Goal: Information Seeking & Learning: Understand process/instructions

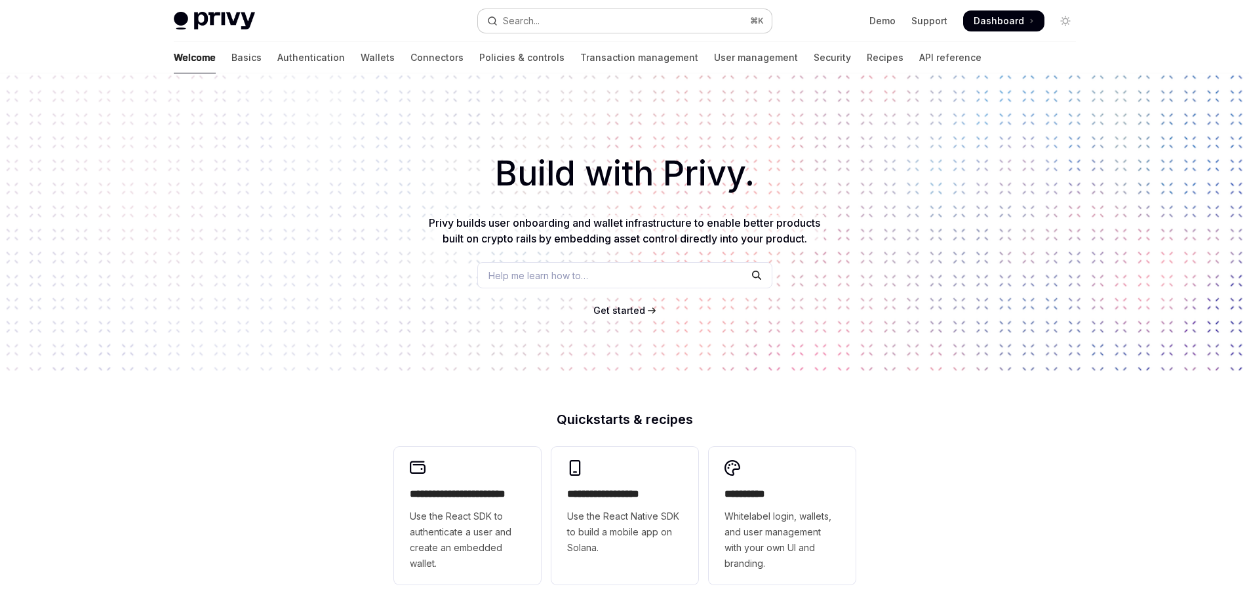
click at [619, 17] on button "Search... ⌘ K" at bounding box center [625, 21] width 294 height 24
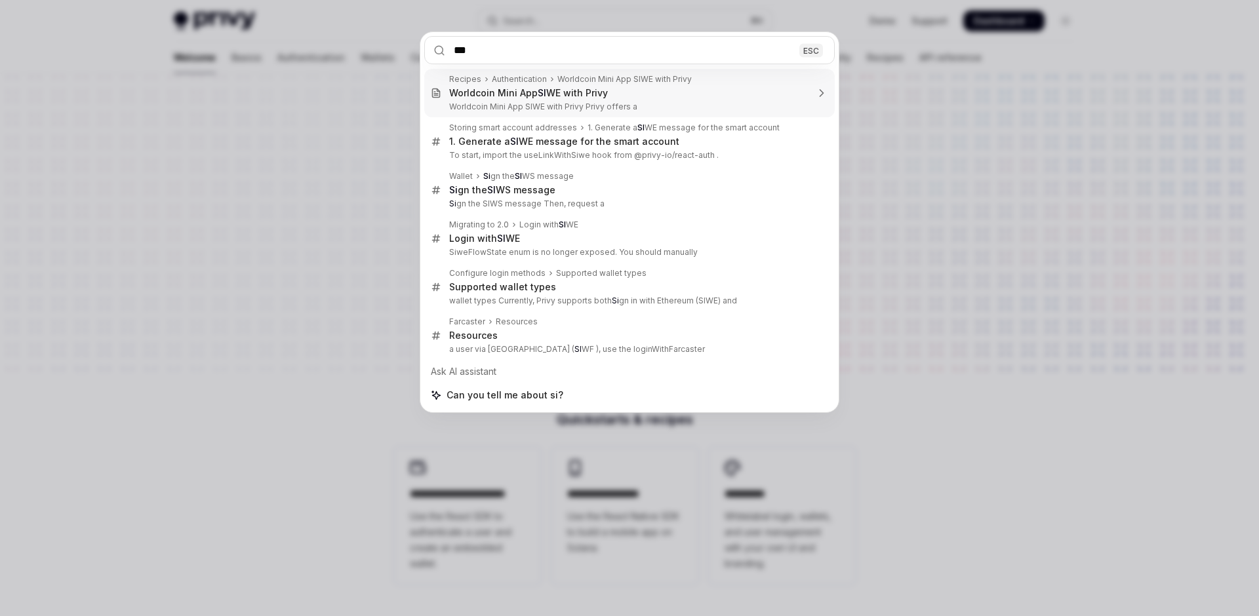
type input "****"
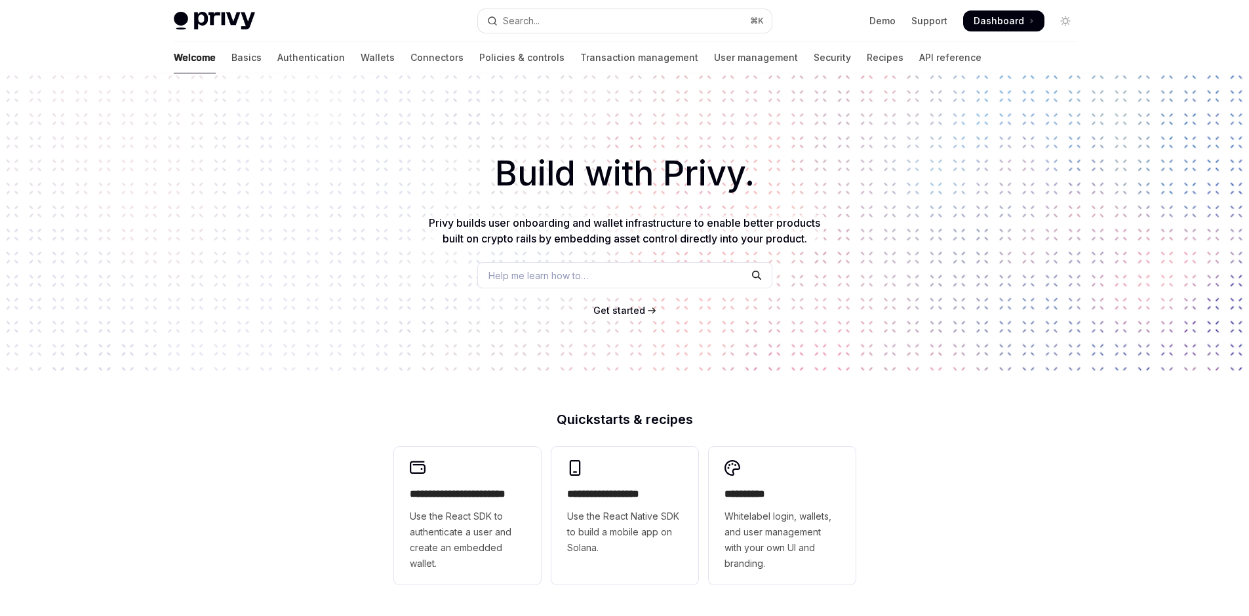
scroll to position [295, 0]
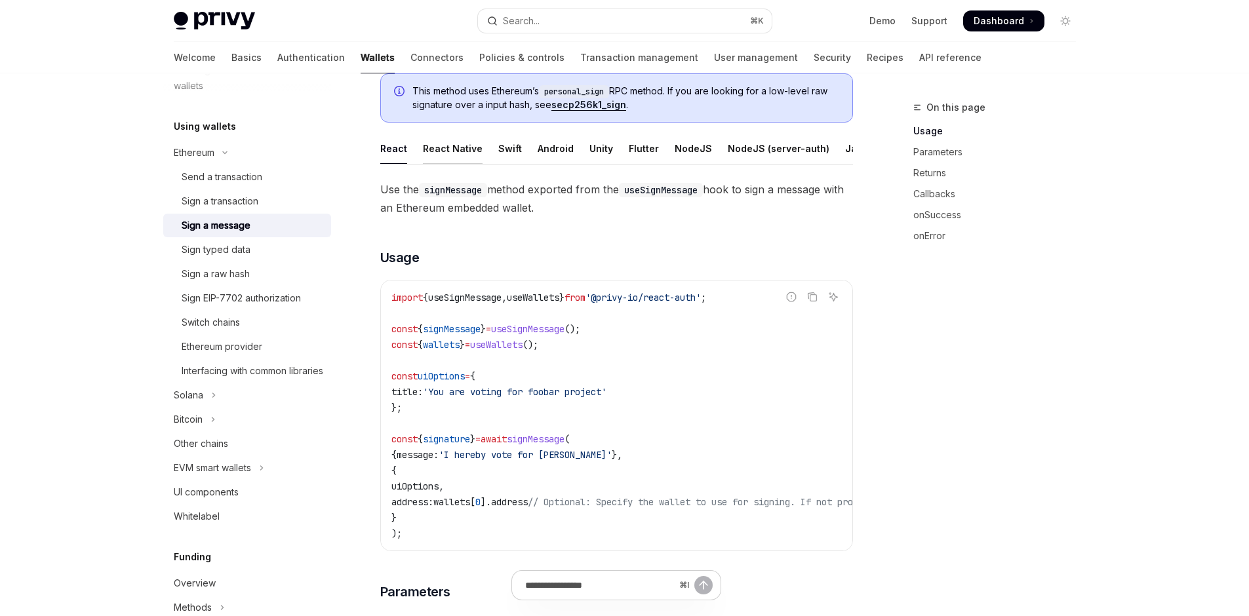
click at [424, 164] on div "React Native" at bounding box center [453, 148] width 60 height 31
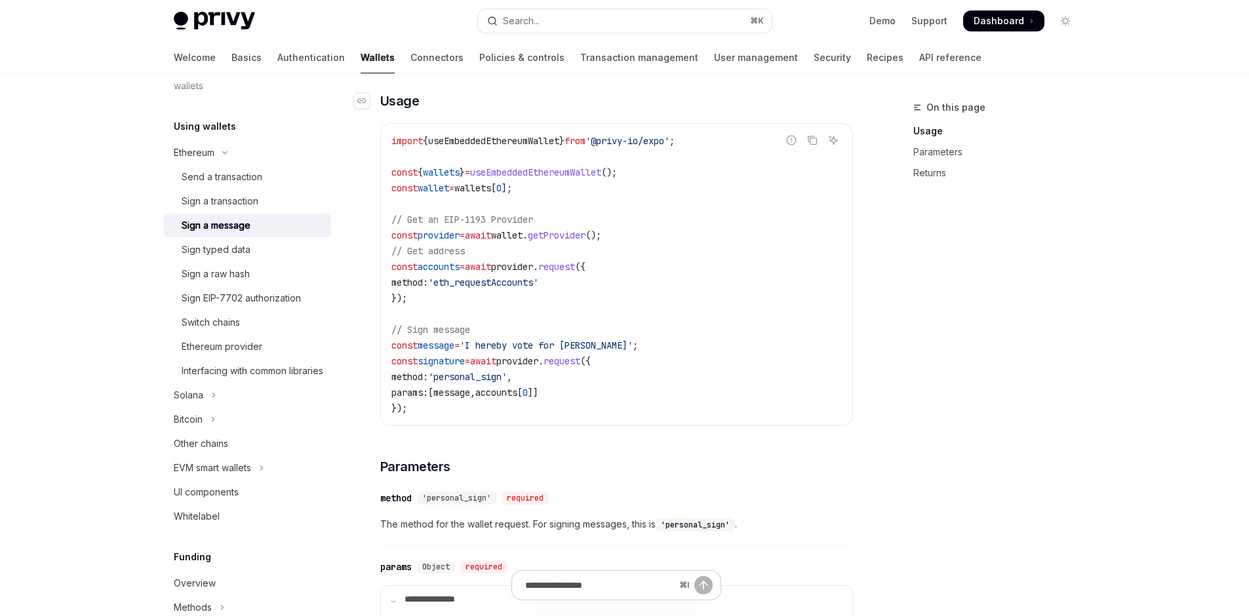
scroll to position [333, 0]
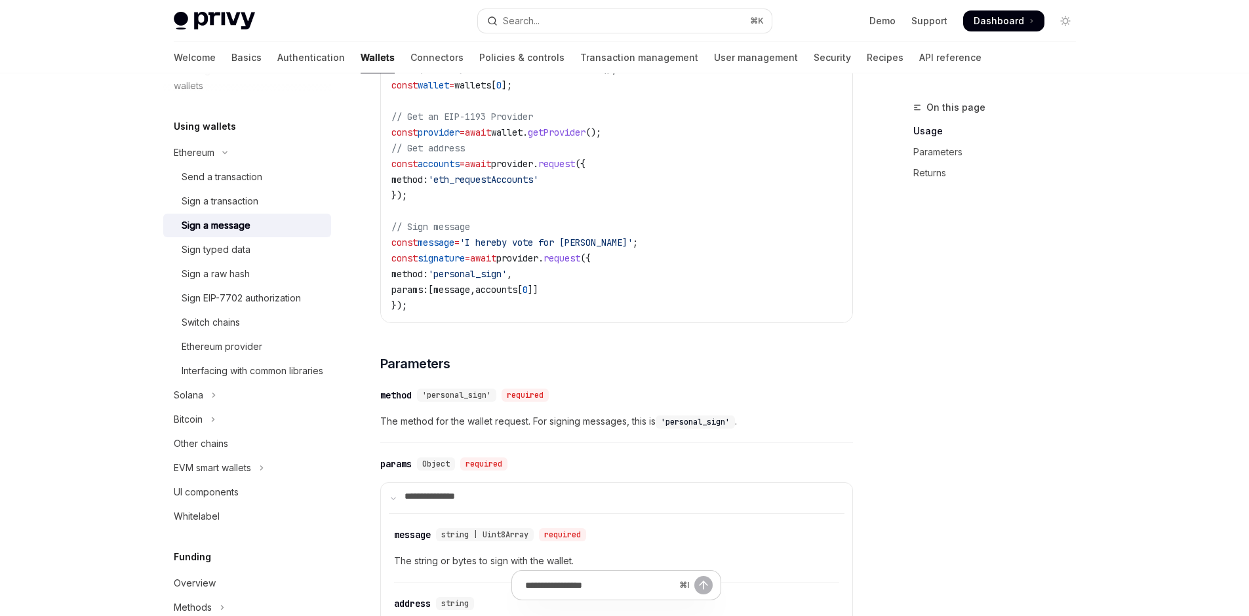
click at [391, 138] on span "const" at bounding box center [404, 133] width 26 height 12
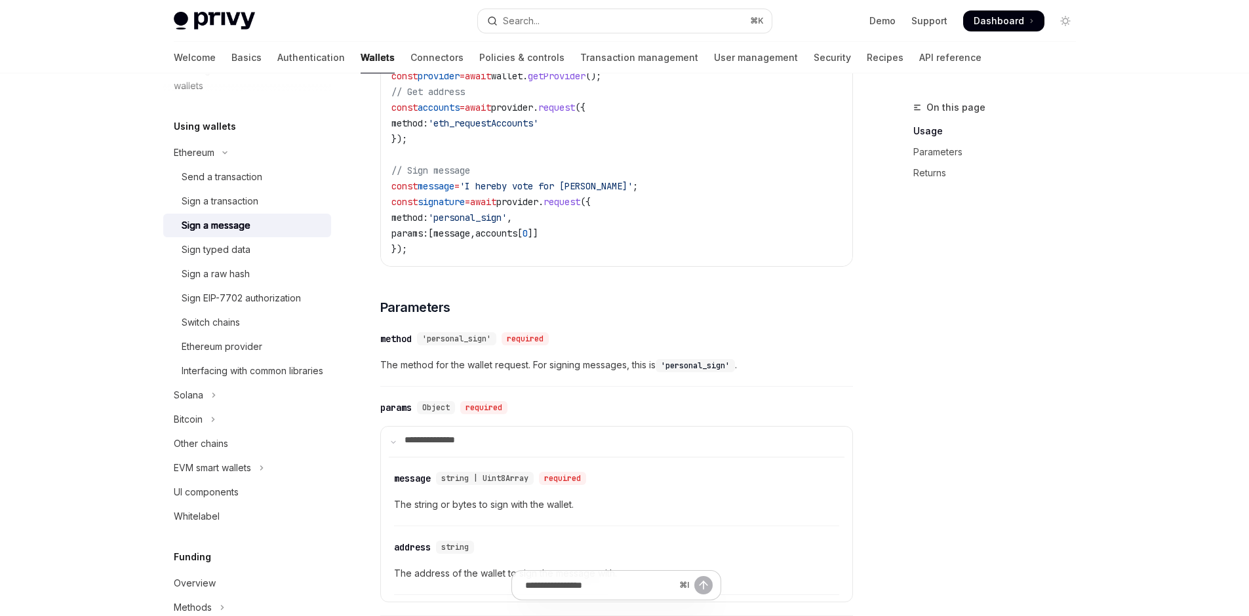
scroll to position [415, 0]
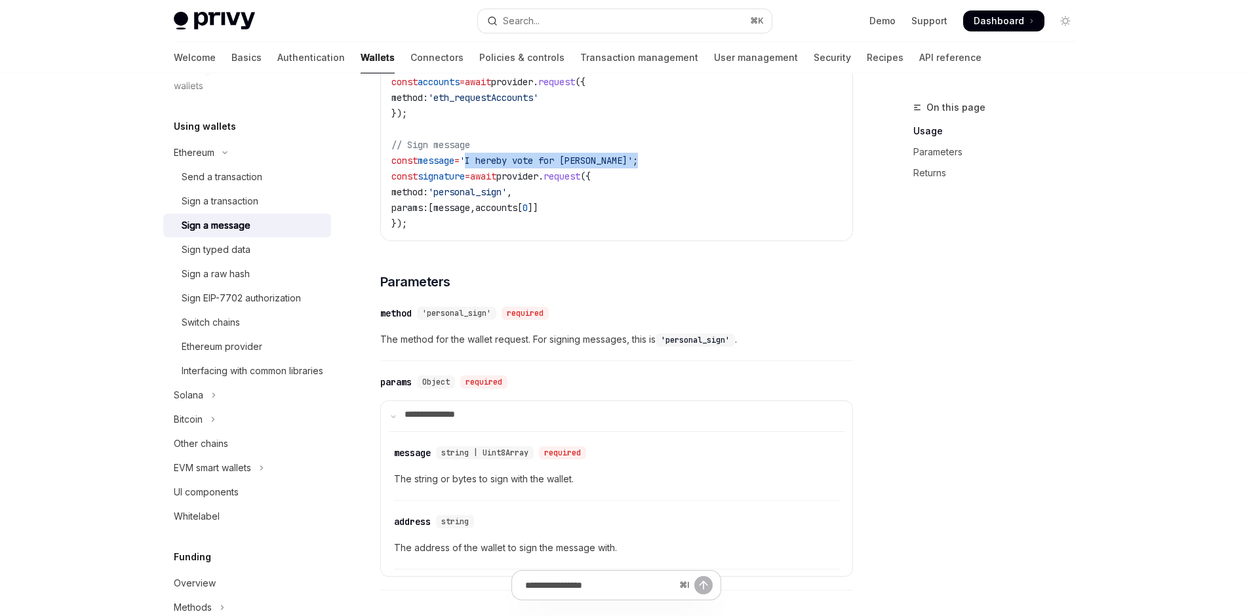
drag, startPoint x: 441, startPoint y: 315, endPoint x: 673, endPoint y: 321, distance: 231.5
click at [673, 231] on code "import { useEmbeddedEthereumWallet } from '@privy-io/expo' ; const { wallets } …" at bounding box center [616, 89] width 451 height 283
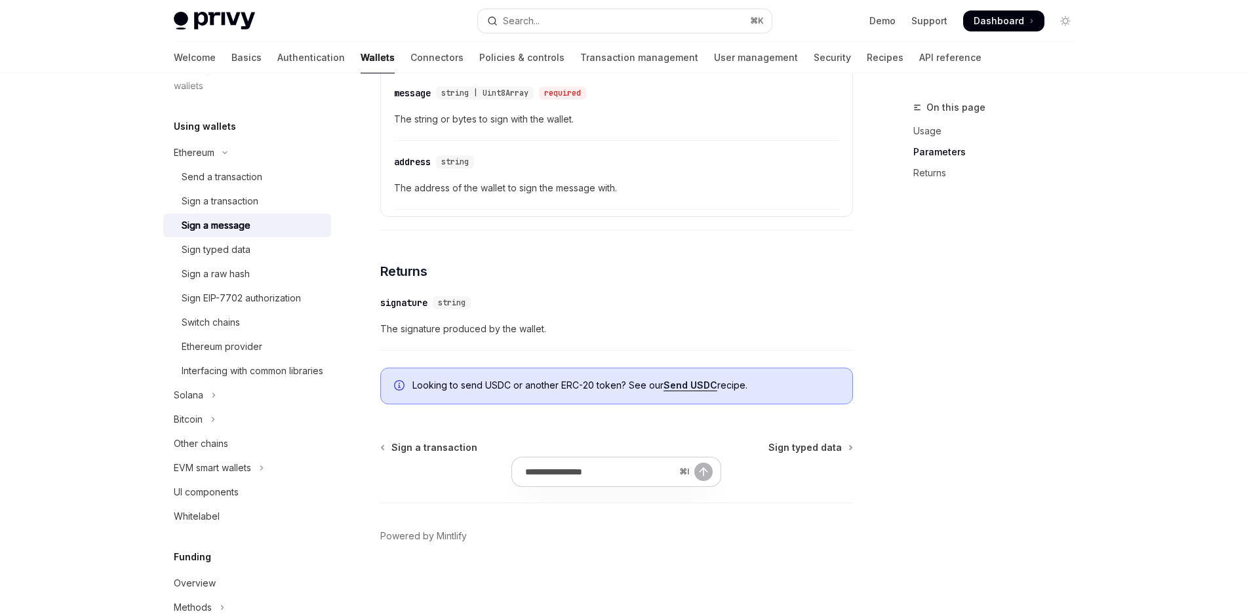
scroll to position [988, 0]
click at [195, 258] on div "Sign typed data" at bounding box center [253, 250] width 142 height 16
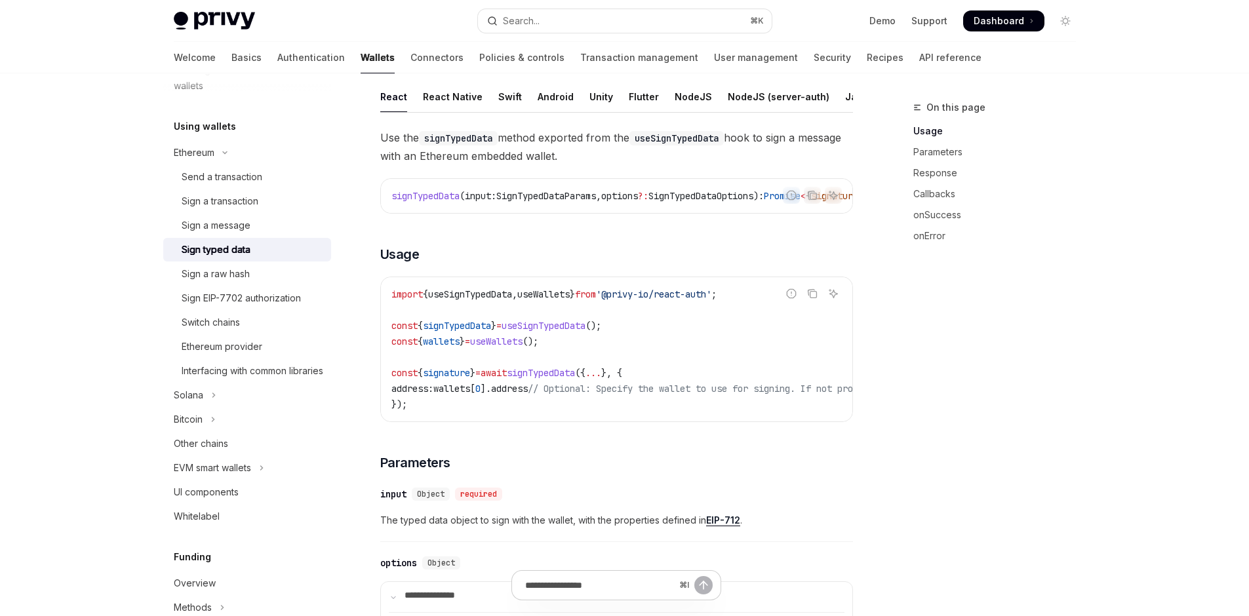
scroll to position [93, 0]
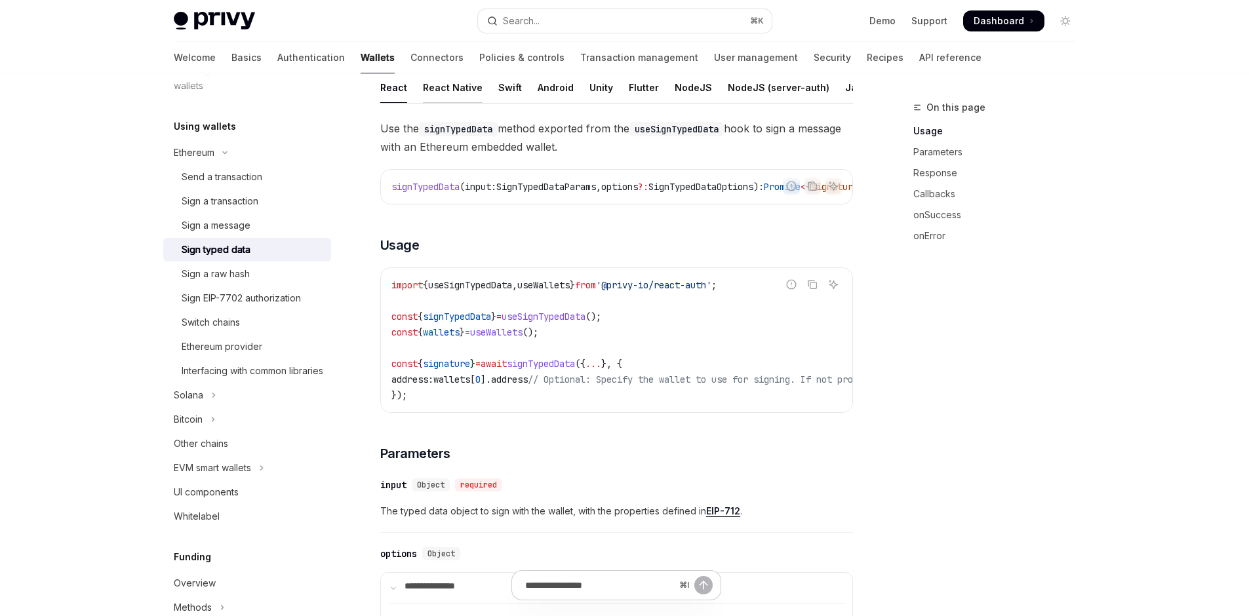
click at [423, 103] on div "React Native" at bounding box center [453, 87] width 60 height 31
type textarea "*"
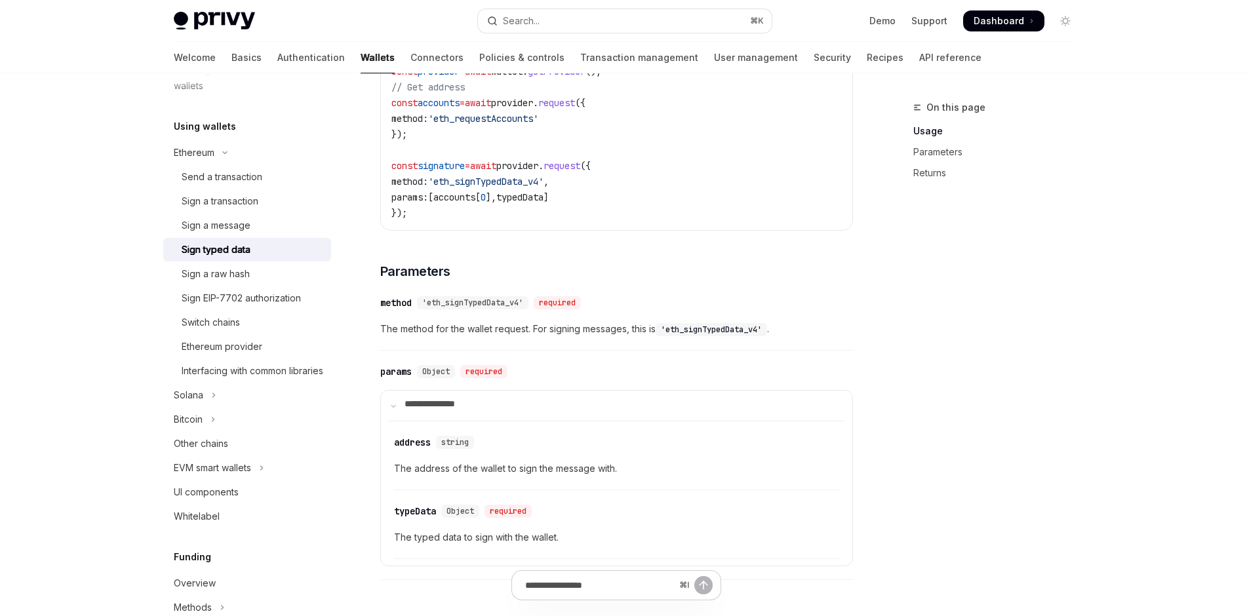
scroll to position [407, 0]
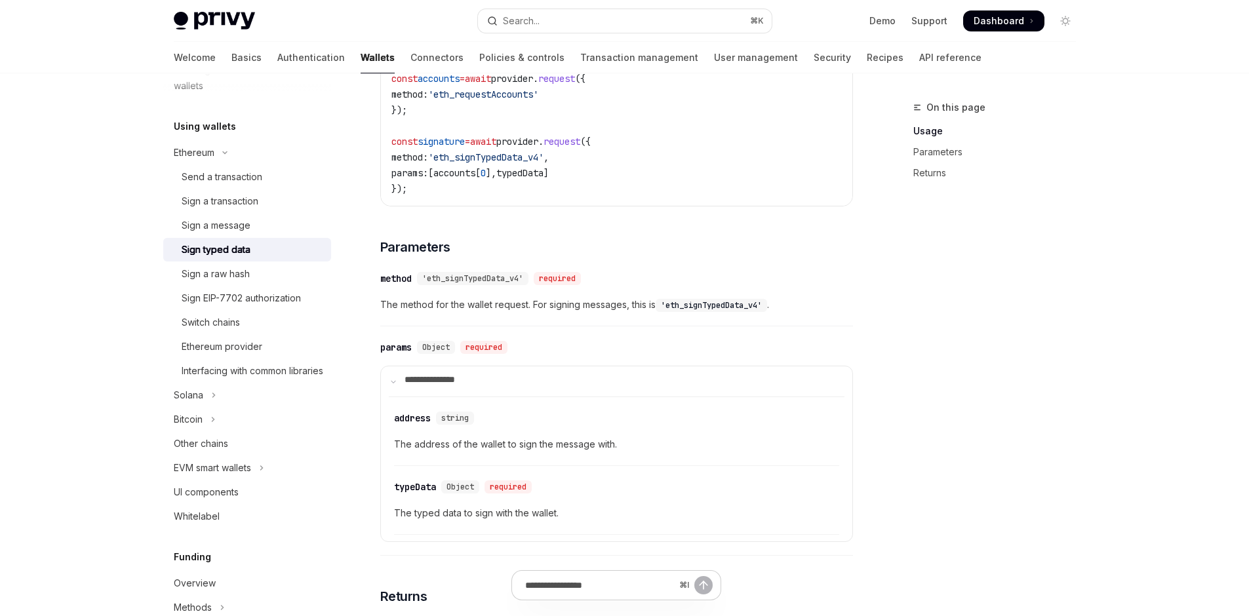
click at [453, 179] on span "accounts" at bounding box center [454, 173] width 42 height 12
click at [481, 179] on span "0" at bounding box center [483, 173] width 5 height 12
drag, startPoint x: 447, startPoint y: 332, endPoint x: 431, endPoint y: 331, distance: 15.8
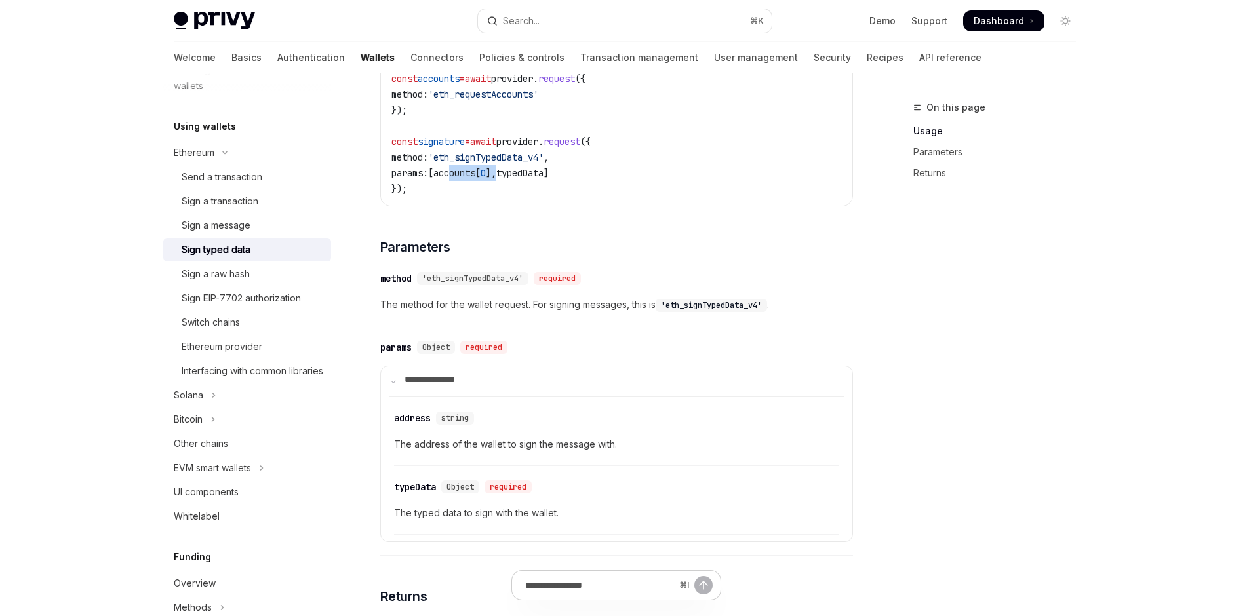
click at [431, 179] on span "params: [ accounts [ 0 ], typedData ]" at bounding box center [469, 173] width 157 height 12
drag, startPoint x: 431, startPoint y: 331, endPoint x: 472, endPoint y: 334, distance: 40.8
click at [433, 179] on span "accounts" at bounding box center [454, 173] width 42 height 12
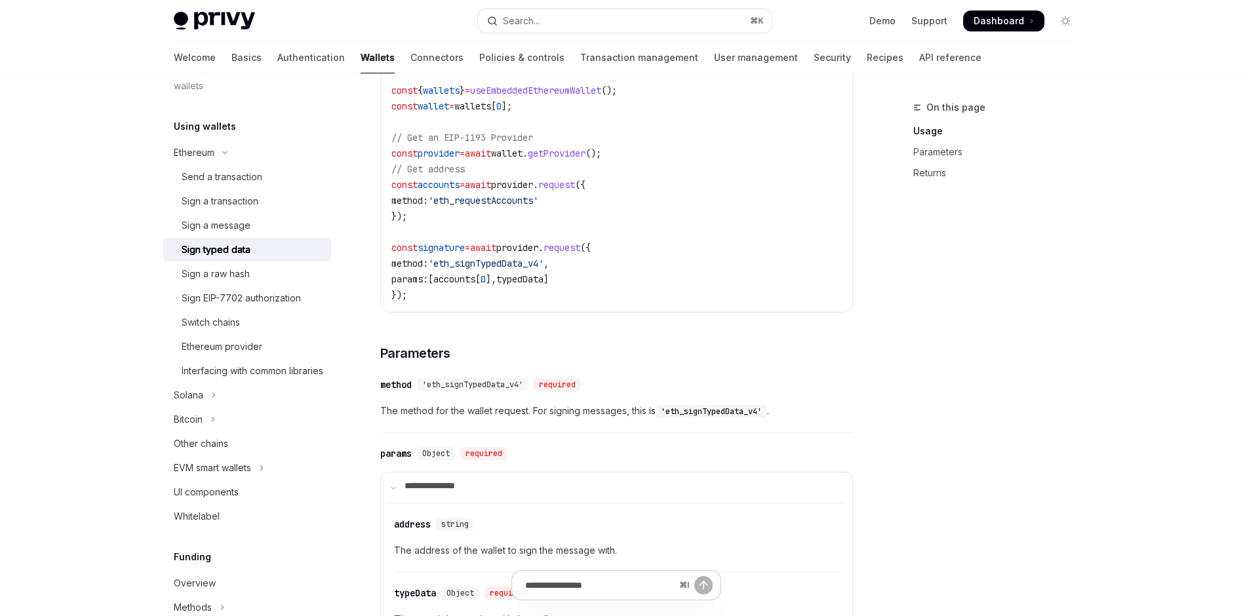
scroll to position [282, 0]
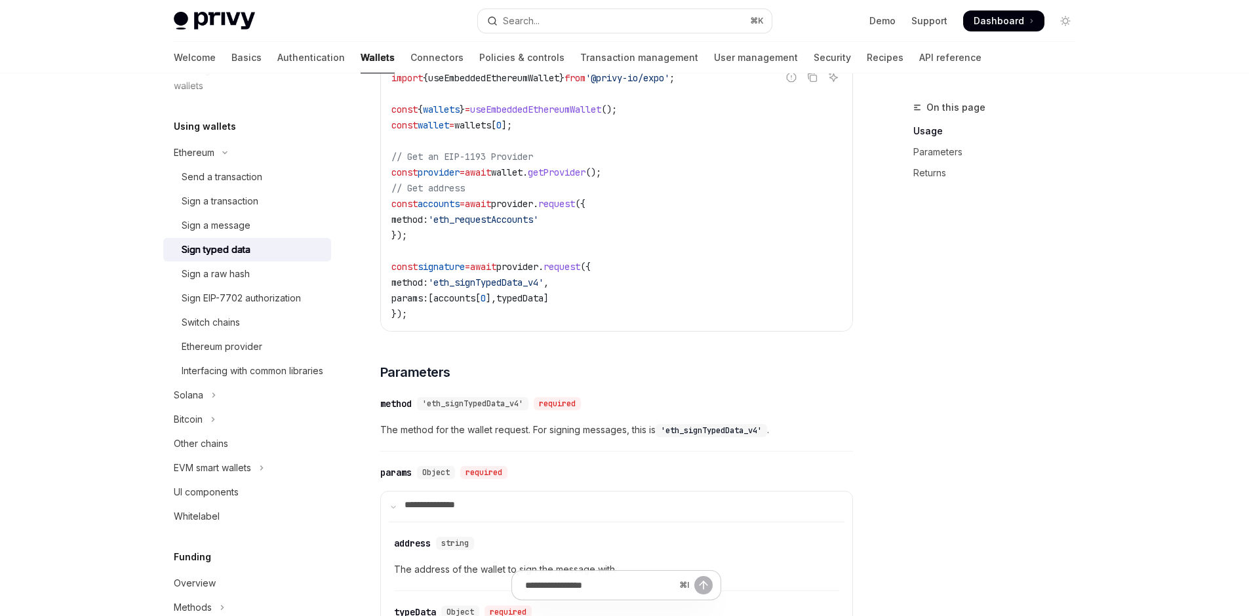
click at [520, 304] on span "typedData" at bounding box center [519, 298] width 47 height 12
click at [628, 322] on code "import { useEmbeddedEthereumWallet } from '@privy-io/expo' ; const { wallets } …" at bounding box center [616, 196] width 451 height 252
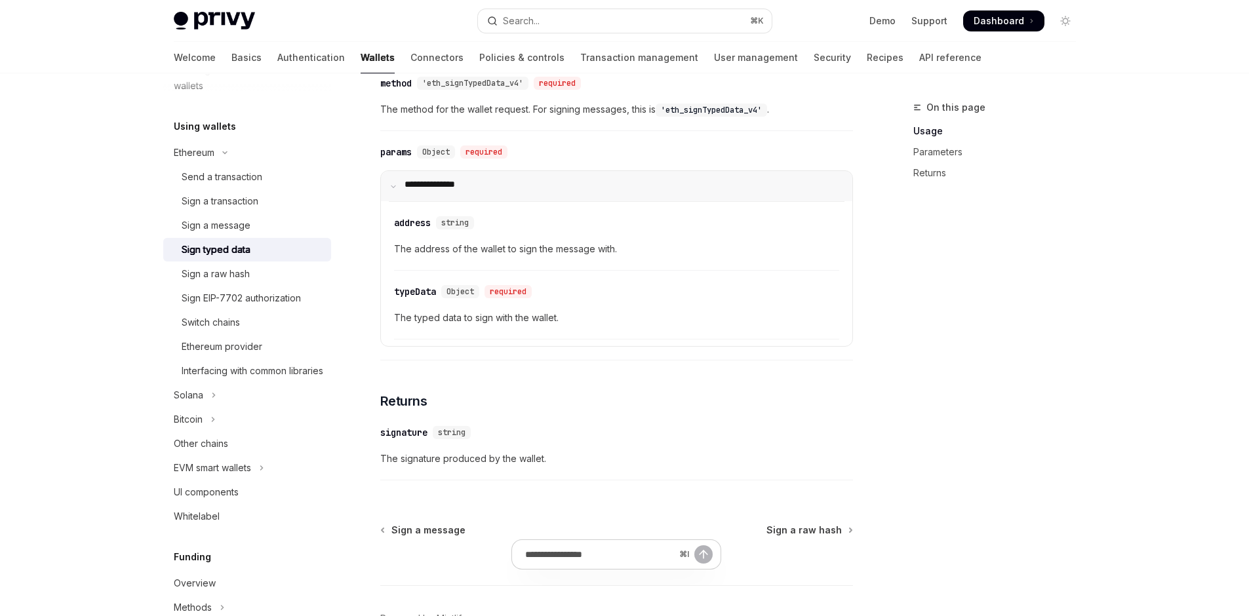
scroll to position [656, 0]
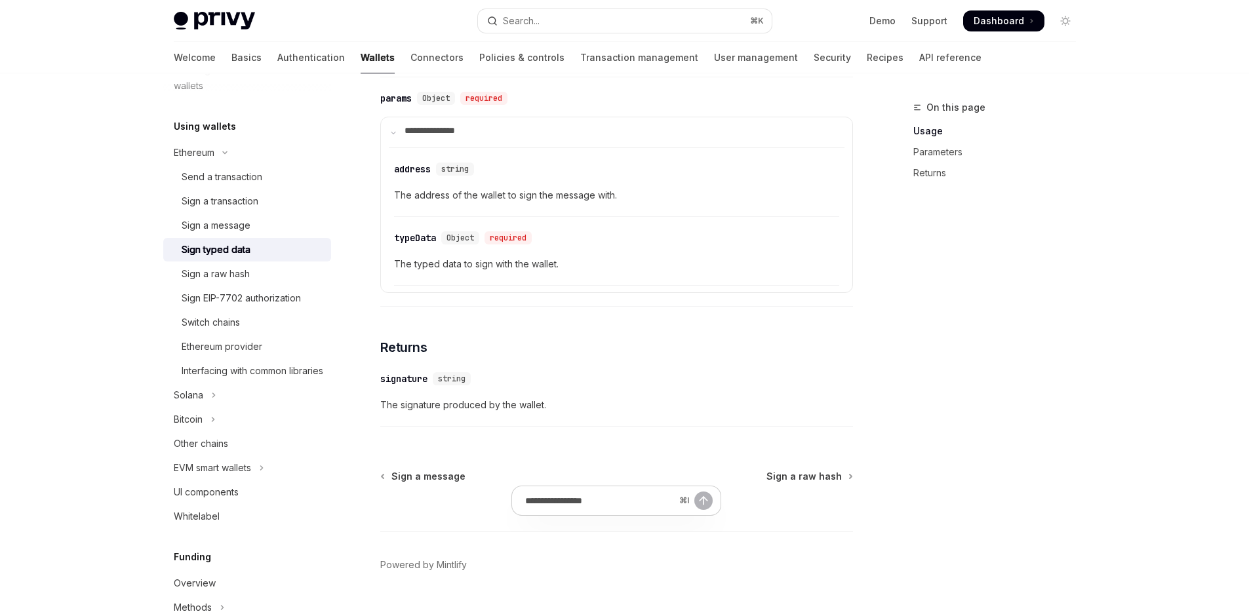
click at [453, 203] on span "The address of the wallet to sign the message with." at bounding box center [616, 196] width 445 height 16
click at [607, 203] on span "The address of the wallet to sign the message with." at bounding box center [616, 196] width 445 height 16
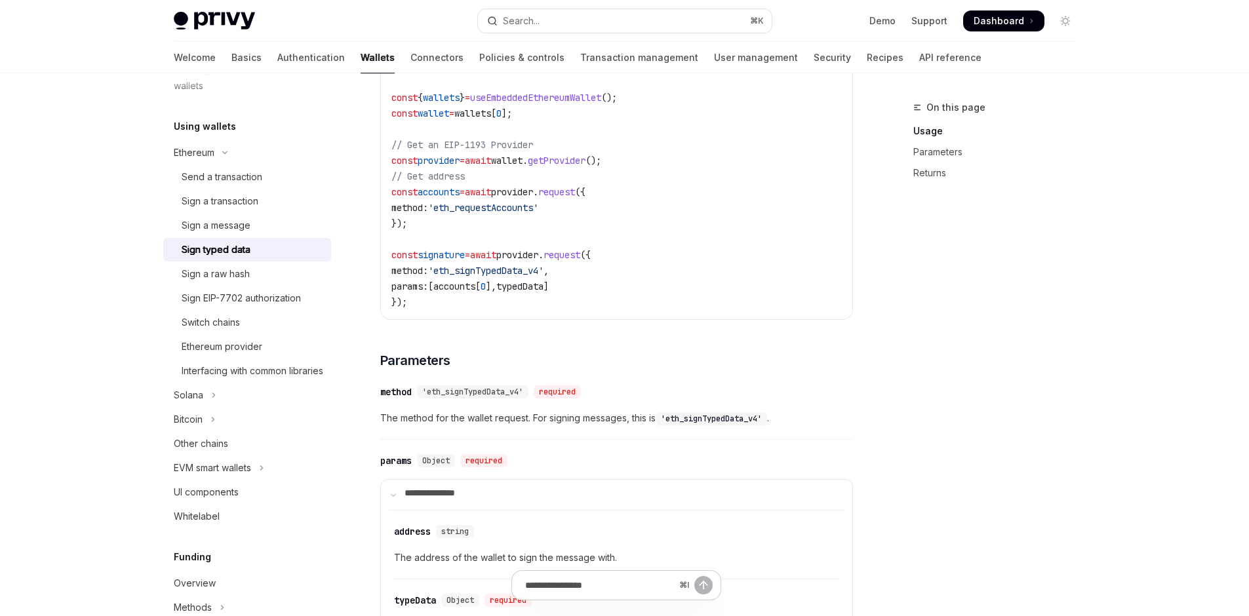
scroll to position [293, 0]
drag, startPoint x: 332, startPoint y: 311, endPoint x: 467, endPoint y: 374, distance: 148.4
click at [467, 320] on div "import { useEmbeddedEthereumWallet } from '@privy-io/expo' ; const { wallets } …" at bounding box center [616, 185] width 471 height 270
drag, startPoint x: 467, startPoint y: 374, endPoint x: 477, endPoint y: 372, distance: 9.9
click at [467, 311] on code "import { useEmbeddedEthereumWallet } from '@privy-io/expo' ; const { wallets } …" at bounding box center [616, 185] width 451 height 252
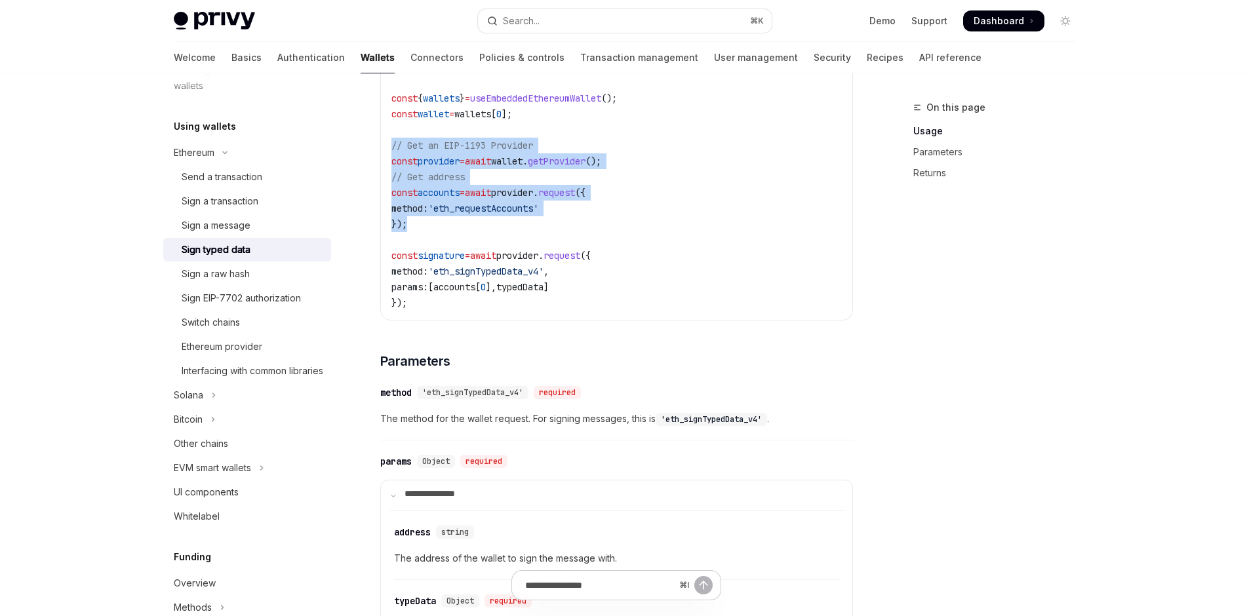
drag, startPoint x: 500, startPoint y: 369, endPoint x: 301, endPoint y: 271, distance: 222.3
click at [301, 271] on div "Ethereum Sign typed data OpenAI Open in ChatGPT OpenAI Open in ChatGPT React Re…" at bounding box center [494, 408] width 724 height 1202
click at [391, 151] on span "// Get an EIP-1193 Provider" at bounding box center [462, 146] width 142 height 12
drag, startPoint x: 334, startPoint y: 269, endPoint x: 495, endPoint y: 380, distance: 195.7
click at [495, 311] on code "import { useEmbeddedEthereumWallet } from '@privy-io/expo' ; const { wallets } …" at bounding box center [616, 185] width 451 height 252
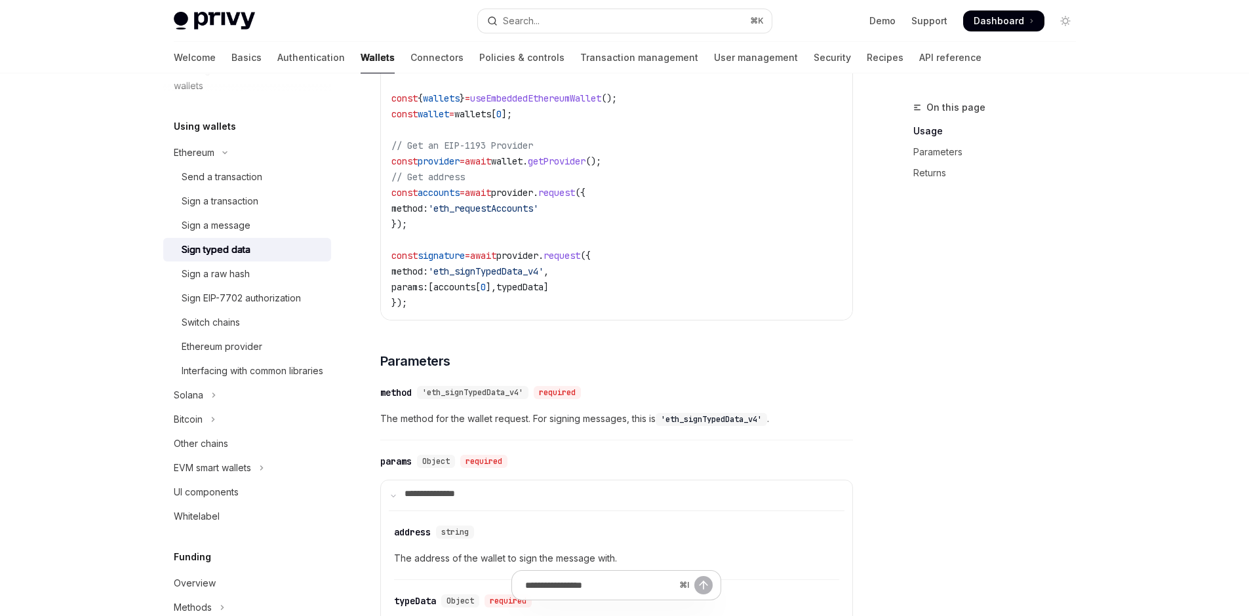
drag, startPoint x: 496, startPoint y: 379, endPoint x: 527, endPoint y: 374, distance: 31.9
click at [500, 311] on code "import { useEmbeddedEthereumWallet } from '@privy-io/expo' ; const { wallets } …" at bounding box center [616, 185] width 451 height 252
click at [598, 311] on code "import { useEmbeddedEthereumWallet } from '@privy-io/expo' ; const { wallets } …" at bounding box center [616, 185] width 451 height 252
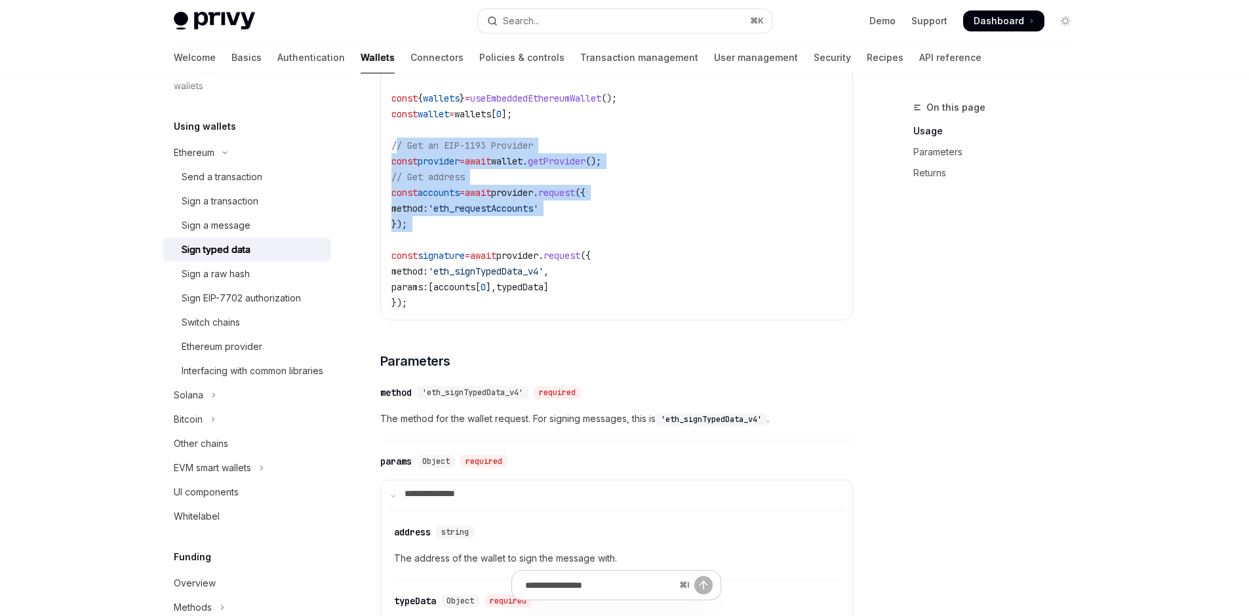
drag, startPoint x: 598, startPoint y: 369, endPoint x: 337, endPoint y: 267, distance: 280.1
click at [391, 267] on code "import { useEmbeddedEthereumWallet } from '@privy-io/expo' ; const { wallets } …" at bounding box center [616, 185] width 451 height 252
click at [391, 151] on span "// Get an EIP-1193 Provider" at bounding box center [462, 146] width 142 height 12
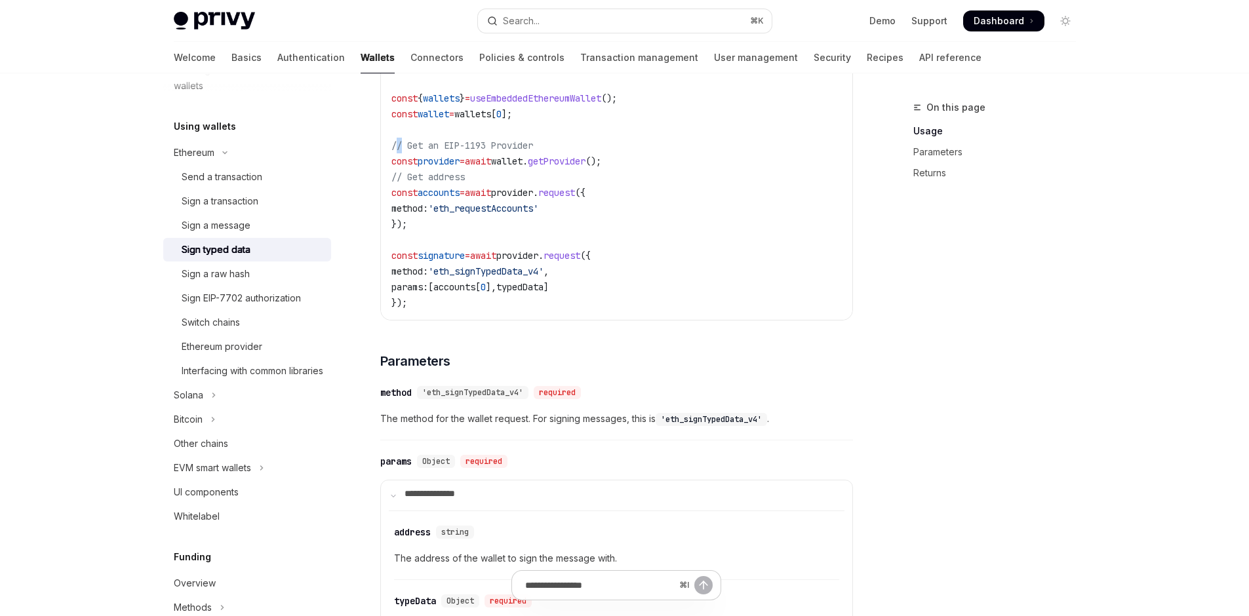
click at [391, 151] on span "// Get an EIP-1193 Provider" at bounding box center [462, 146] width 142 height 12
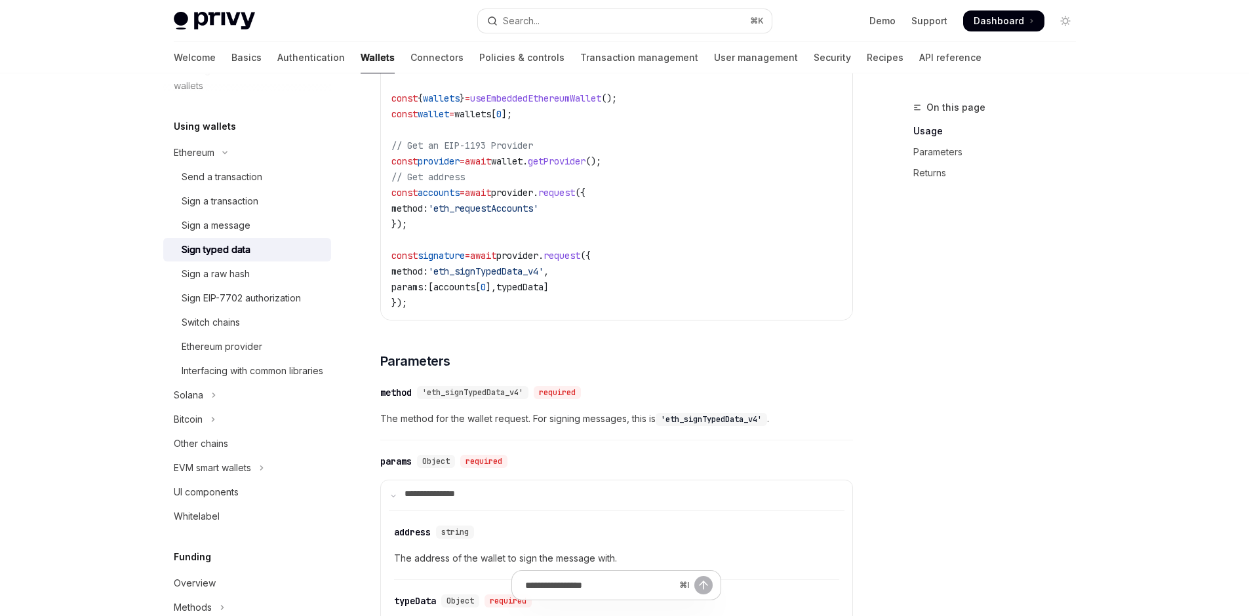
click at [1087, 290] on div "On this page Usage Parameters Returns" at bounding box center [986, 358] width 199 height 517
click at [1087, 504] on div "On this page Usage Parameters Returns" at bounding box center [986, 358] width 199 height 517
